Goal: Entertainment & Leisure: Consume media (video, audio)

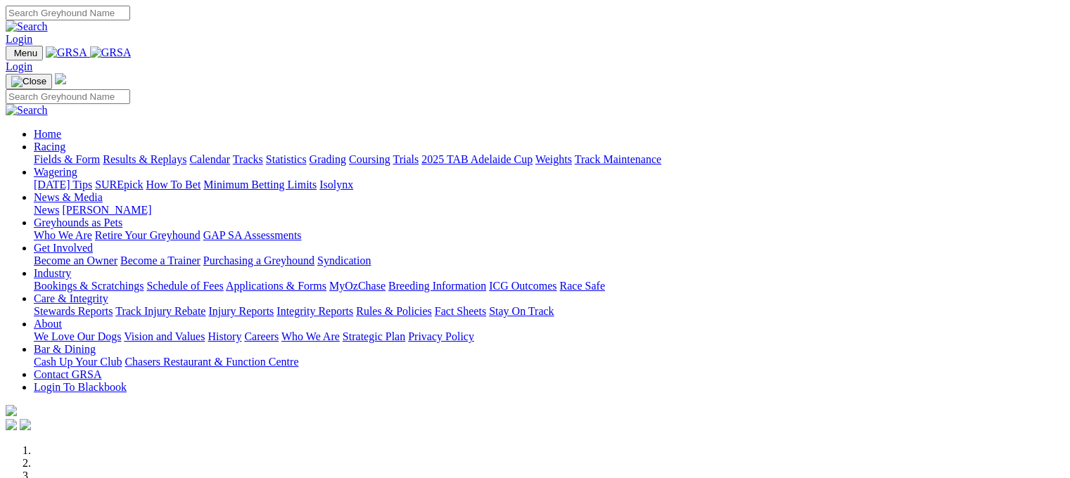
click at [144, 153] on link "Results & Replays" at bounding box center [145, 159] width 84 height 12
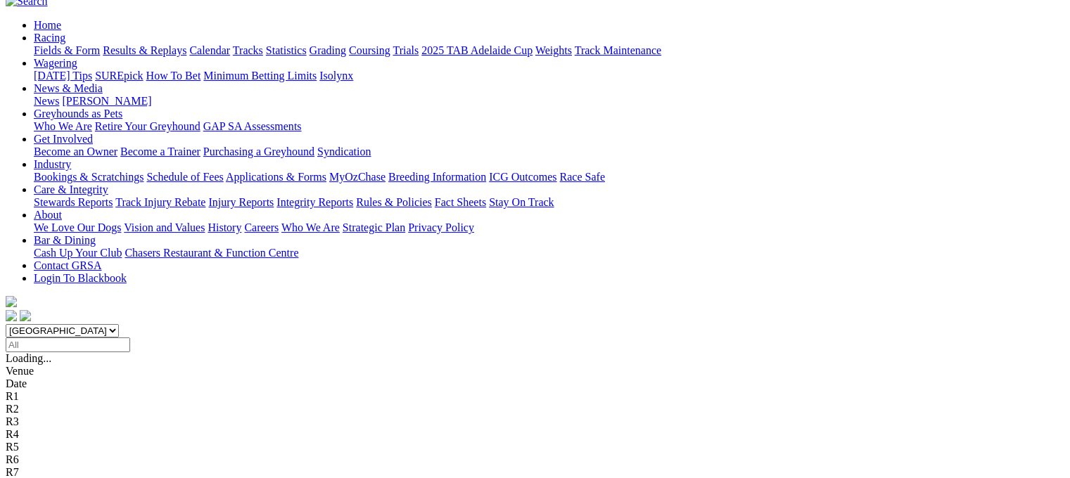
scroll to position [106, 0]
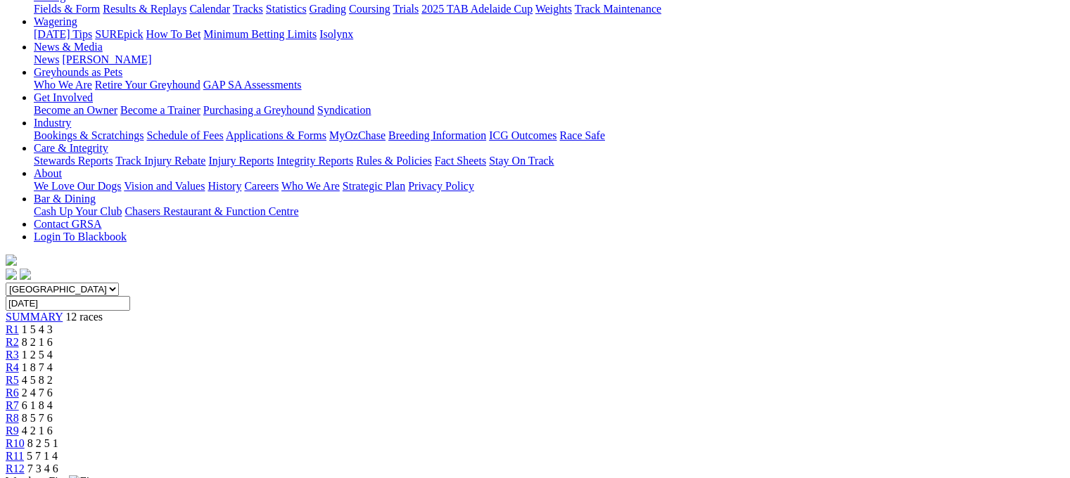
scroll to position [174, 0]
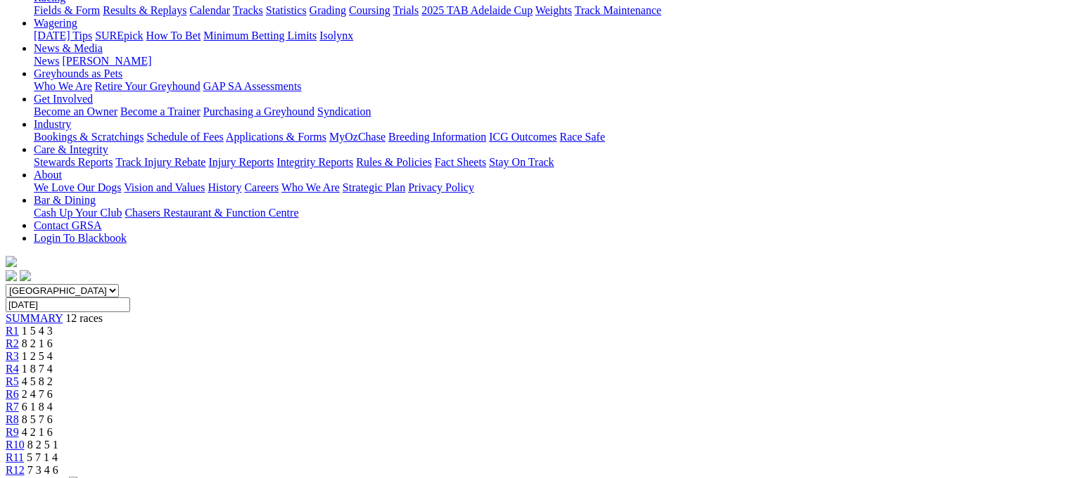
click at [53, 401] on span "6 1 8 4" at bounding box center [37, 407] width 31 height 12
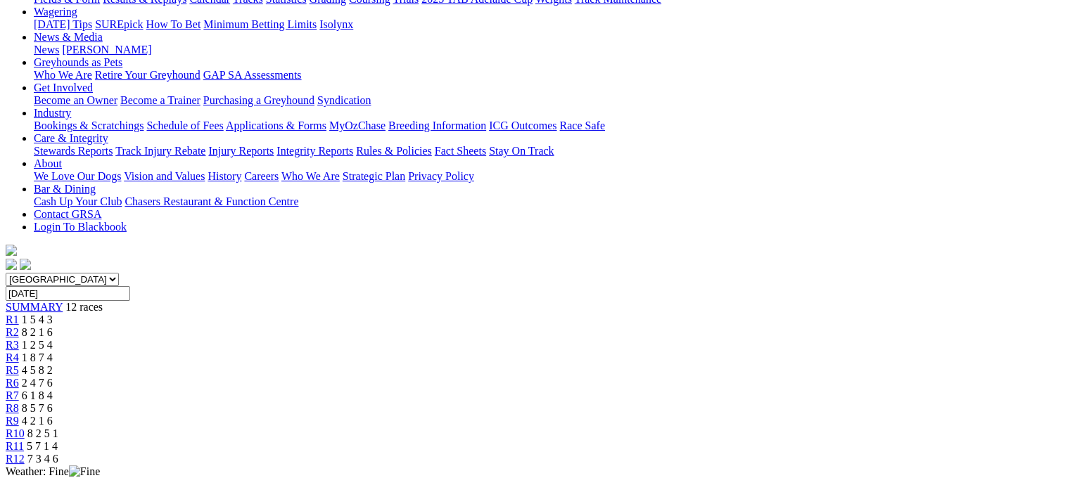
scroll to position [153, 0]
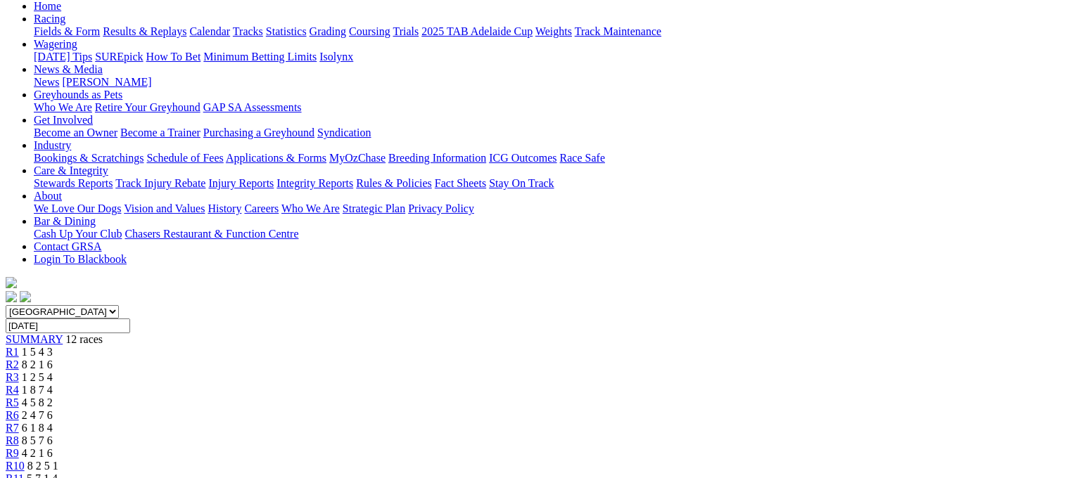
click at [549, 409] on div "R6 2 4 7 6" at bounding box center [535, 415] width 1059 height 13
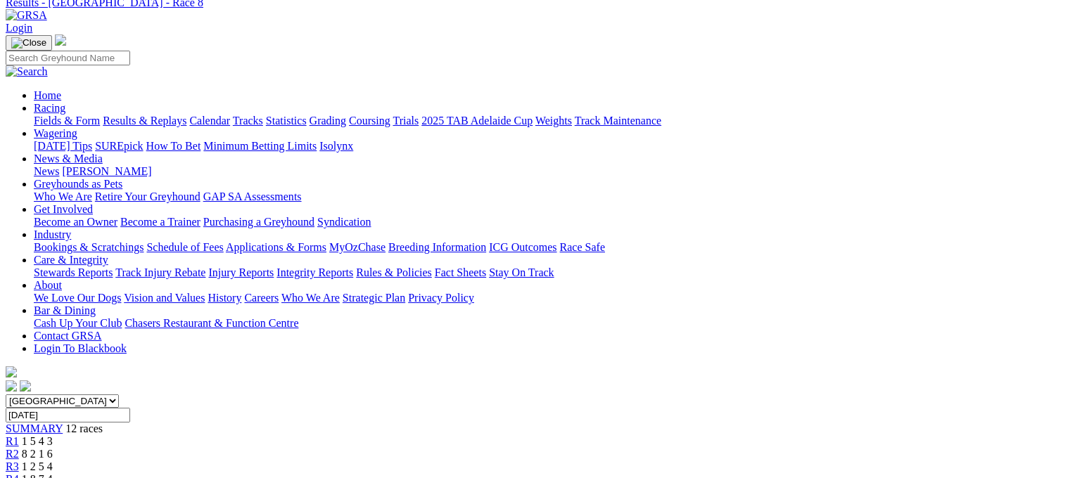
scroll to position [61, 0]
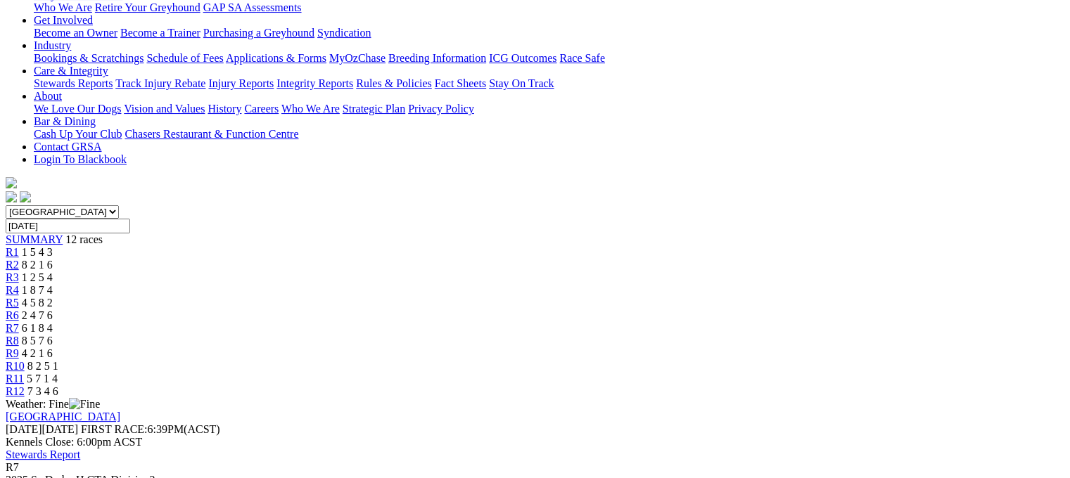
scroll to position [220, 0]
